Goal: Task Accomplishment & Management: Complete application form

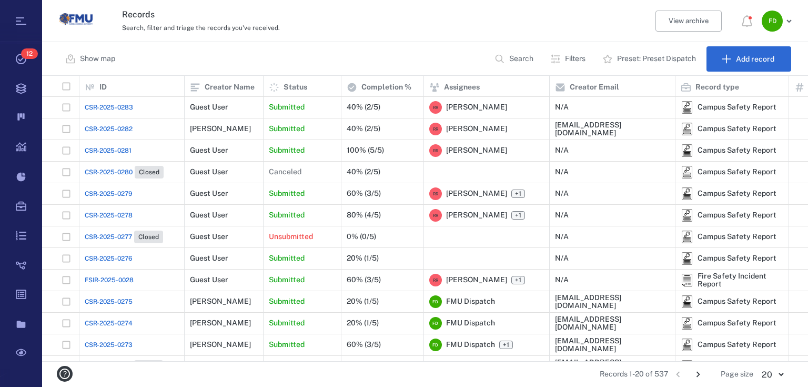
click at [105, 107] on span "CSR-2025-0283" at bounding box center [109, 107] width 48 height 9
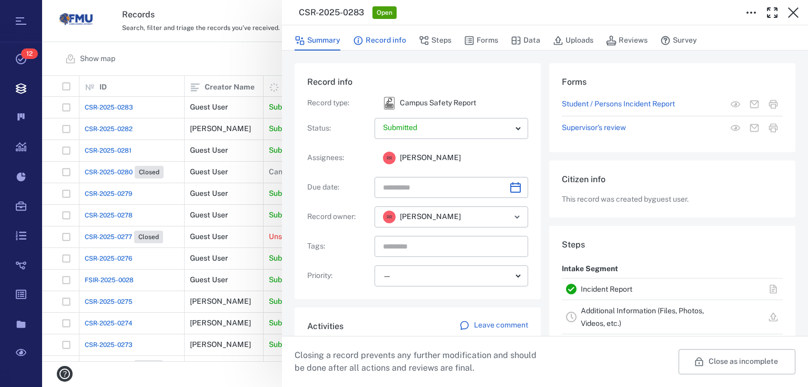
click at [378, 42] on button "Record info" at bounding box center [379, 41] width 53 height 20
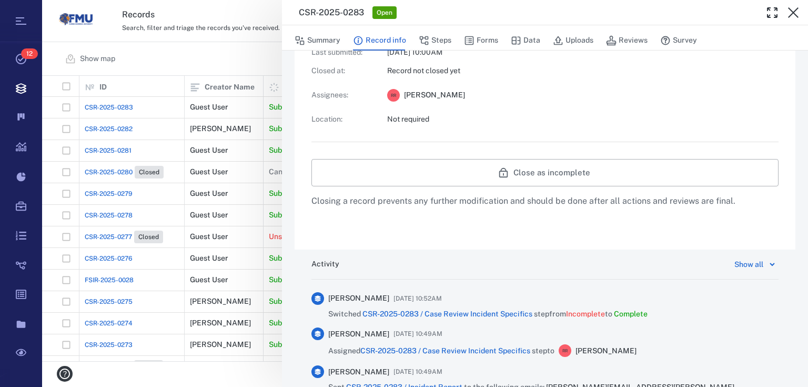
scroll to position [590, 0]
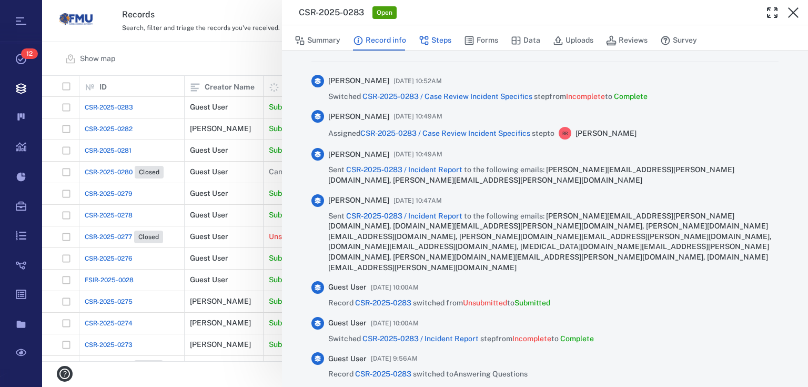
click at [438, 42] on button "Steps" at bounding box center [435, 41] width 33 height 20
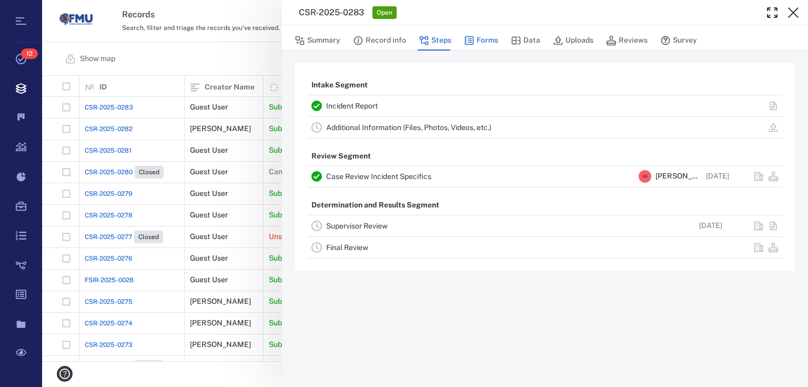
click at [482, 36] on button "Forms" at bounding box center [481, 41] width 34 height 20
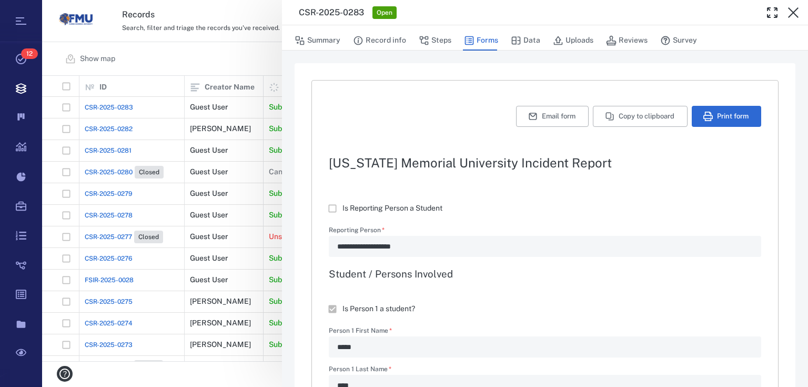
type textarea "*"
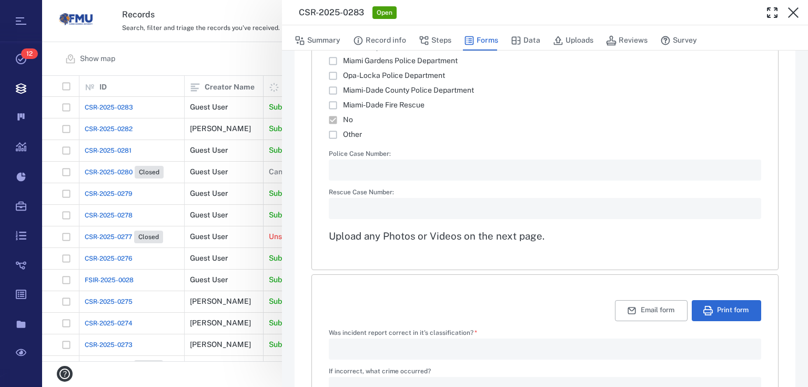
scroll to position [1813, 0]
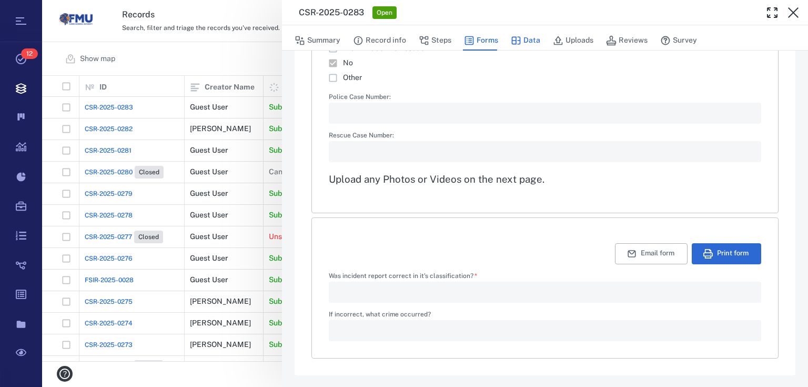
click at [532, 44] on button "Data" at bounding box center [525, 41] width 29 height 20
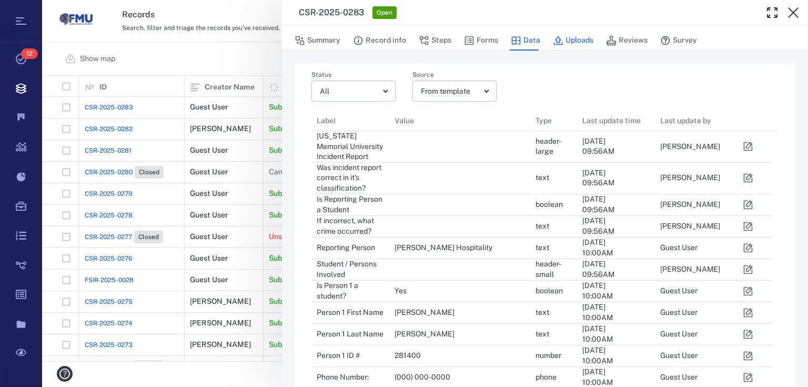
scroll to position [899, 455]
click at [578, 38] on button "Uploads" at bounding box center [573, 41] width 41 height 20
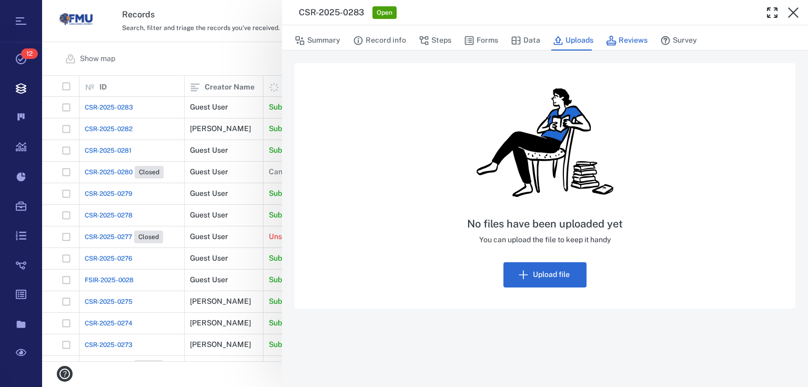
click at [632, 40] on button "Reviews" at bounding box center [627, 41] width 42 height 20
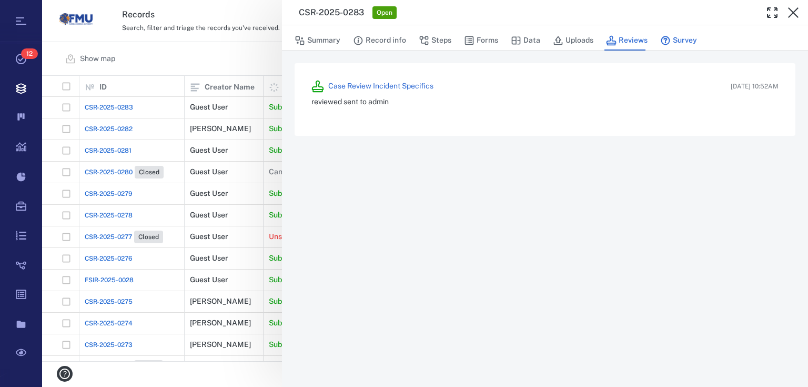
click at [681, 38] on button "Survey" at bounding box center [679, 41] width 37 height 20
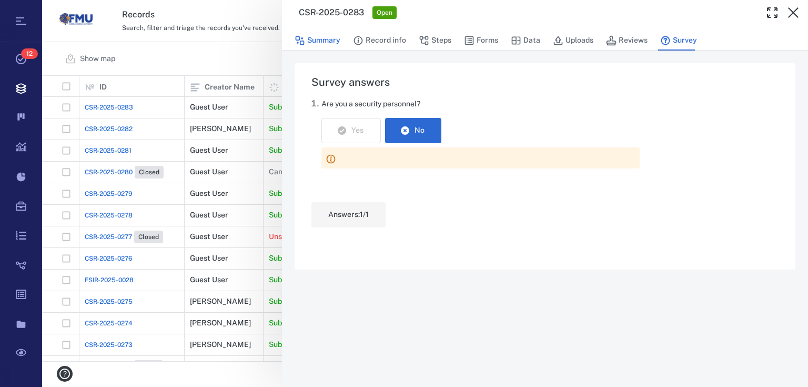
click at [316, 42] on button "Summary" at bounding box center [318, 41] width 46 height 20
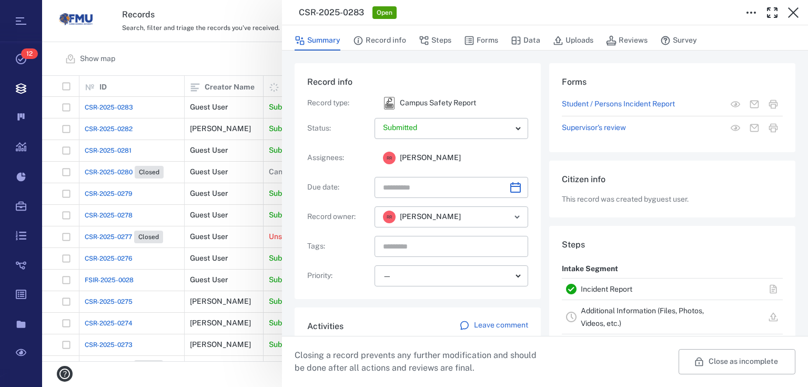
click at [197, 41] on div "CSR-2025-0283 Open Summary Record info Steps Forms Data Uploads Reviews Survey …" at bounding box center [425, 193] width 766 height 387
